Goal: Transaction & Acquisition: Purchase product/service

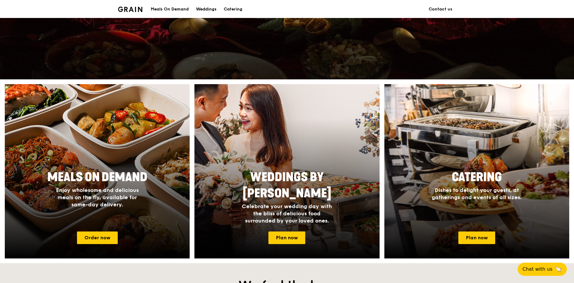
scroll to position [180, 0]
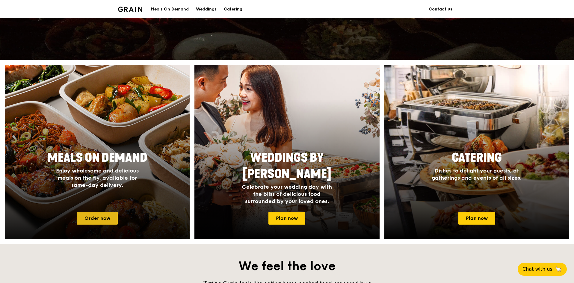
click at [99, 215] on link "Order now" at bounding box center [97, 218] width 41 height 13
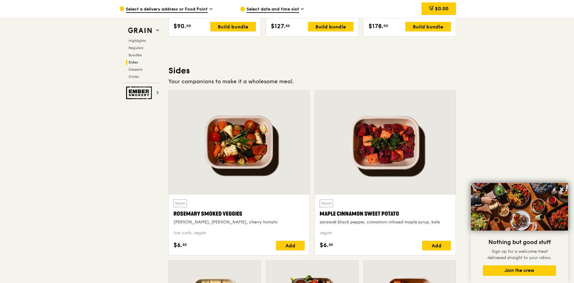
scroll to position [1366, 0]
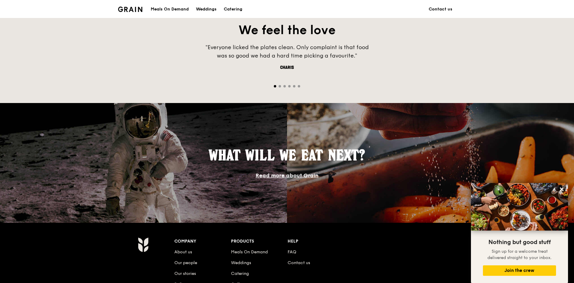
scroll to position [449, 0]
